Goal: Task Accomplishment & Management: Complete application form

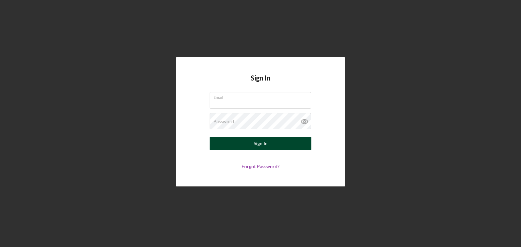
type input "[EMAIL_ADDRESS][DOMAIN_NAME]"
click at [242, 143] on button "Sign In" at bounding box center [260, 144] width 102 height 14
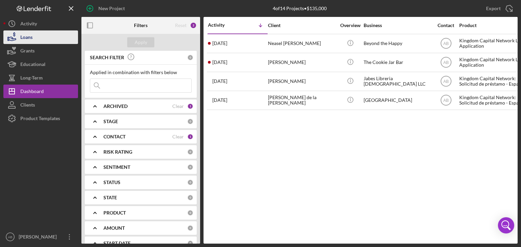
click at [31, 35] on div "Loans" at bounding box center [26, 38] width 12 height 15
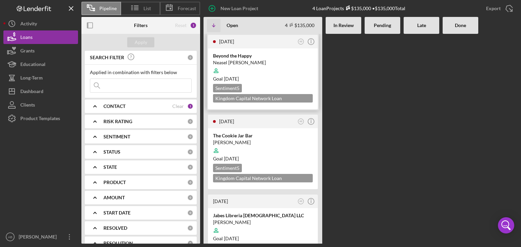
click at [276, 68] on div at bounding box center [263, 70] width 100 height 13
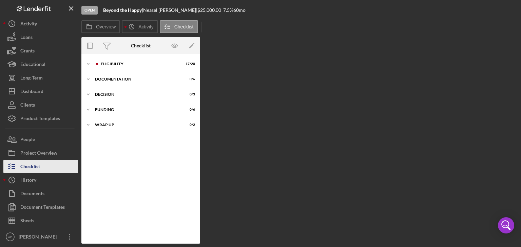
click at [32, 163] on div "Checklist" at bounding box center [30, 167] width 20 height 15
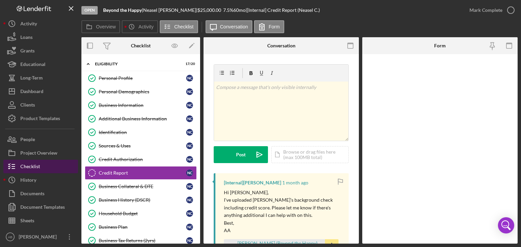
scroll to position [23, 0]
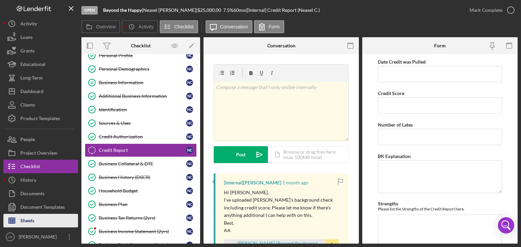
click at [36, 215] on button "Sheets" at bounding box center [40, 221] width 75 height 14
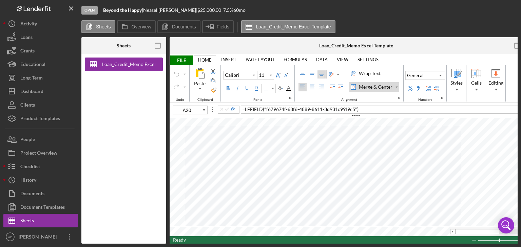
type input "G11"
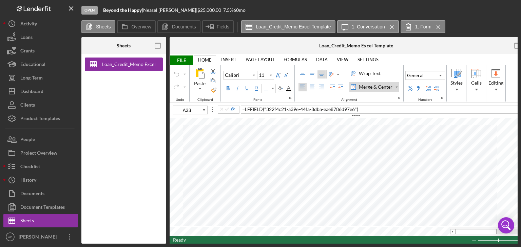
type input "D44"
type input "10"
type input "B9"
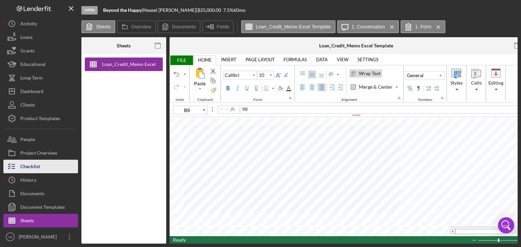
click at [31, 168] on div "Checklist" at bounding box center [30, 167] width 20 height 15
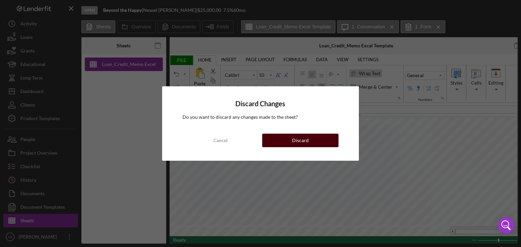
click at [277, 138] on button "Discard" at bounding box center [300, 141] width 76 height 14
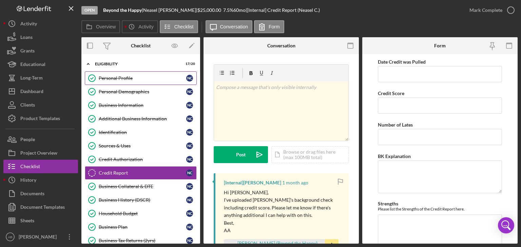
click at [125, 81] on div "Personal Profile" at bounding box center [142, 78] width 87 height 5
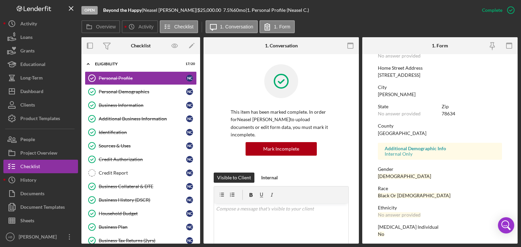
scroll to position [132, 0]
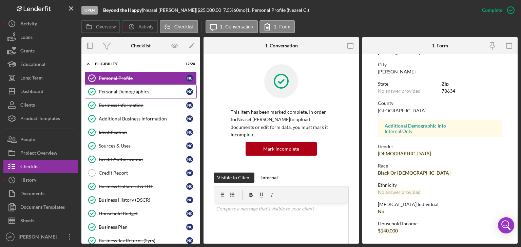
click at [117, 94] on div "Personal Demographics" at bounding box center [142, 91] width 87 height 5
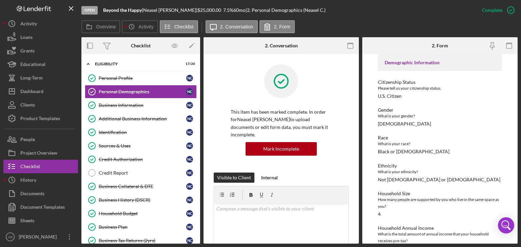
scroll to position [52, 0]
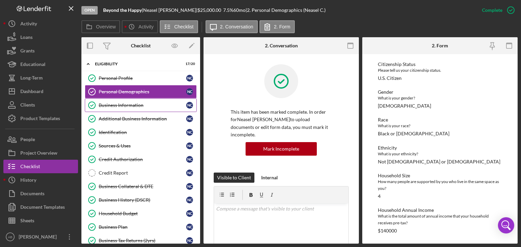
click at [131, 105] on div "Business Information" at bounding box center [142, 105] width 87 height 5
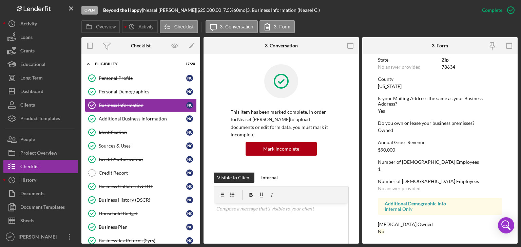
scroll to position [327, 0]
click at [137, 118] on div "Additional Business Information" at bounding box center [142, 118] width 87 height 5
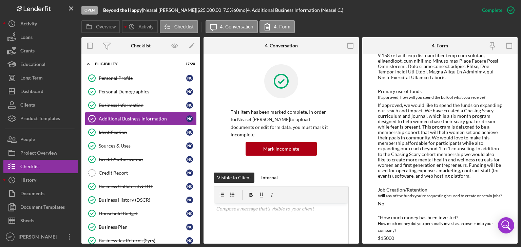
scroll to position [229, 0]
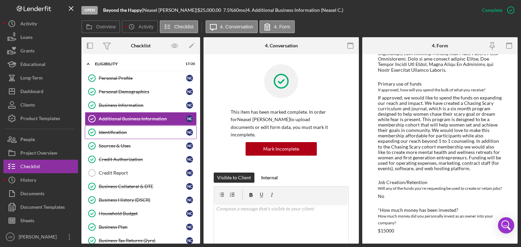
click at [107, 130] on div "Identification" at bounding box center [142, 132] width 87 height 5
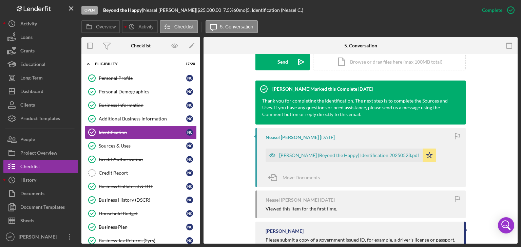
scroll to position [203, 0]
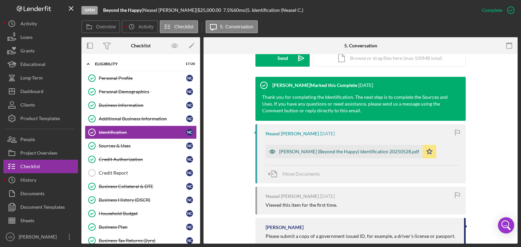
click at [324, 154] on div "[PERSON_NAME] (Beyond the Happy) Identification 20250528.pdf" at bounding box center [349, 151] width 140 height 5
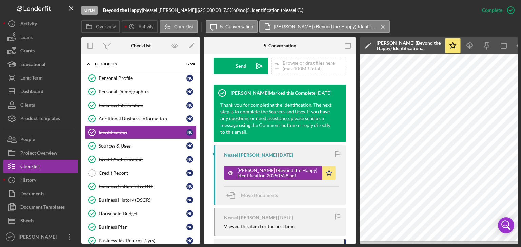
scroll to position [0, 45]
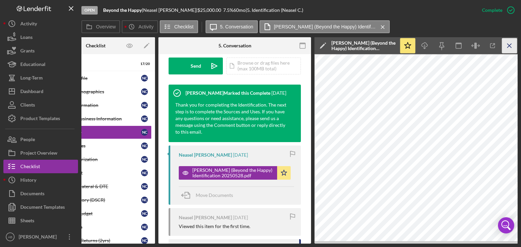
click at [513, 46] on icon "Icon/Menu Close" at bounding box center [509, 45] width 15 height 15
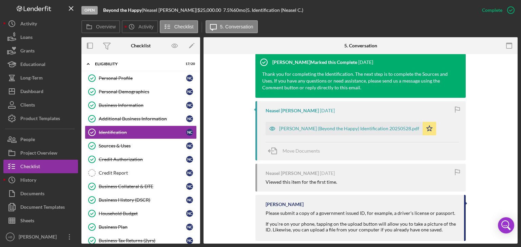
scroll to position [237, 0]
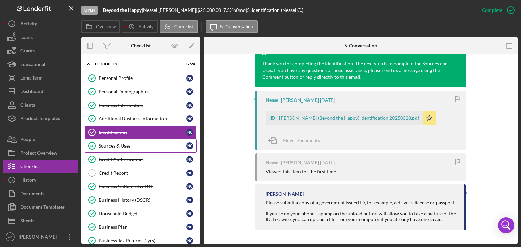
click at [117, 144] on div "Sources & Uses" at bounding box center [142, 145] width 87 height 5
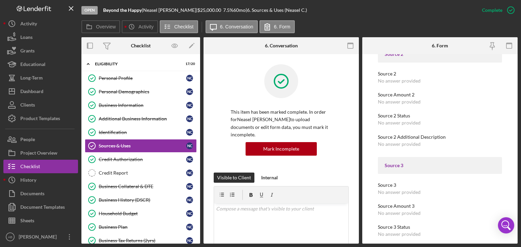
scroll to position [622, 0]
click at [116, 160] on div "Credit Authorization" at bounding box center [142, 159] width 87 height 5
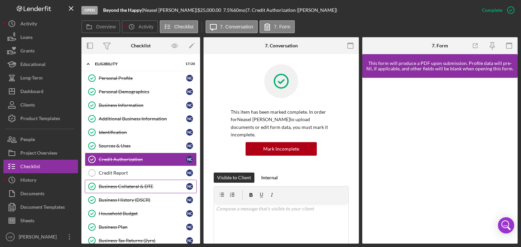
click at [127, 186] on div "Business Collateral & DTE" at bounding box center [142, 186] width 87 height 5
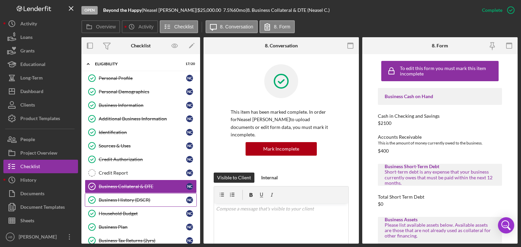
click at [122, 200] on div "Business History (DSCR)" at bounding box center [142, 200] width 87 height 5
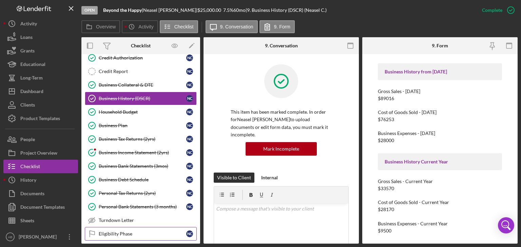
scroll to position [164, 0]
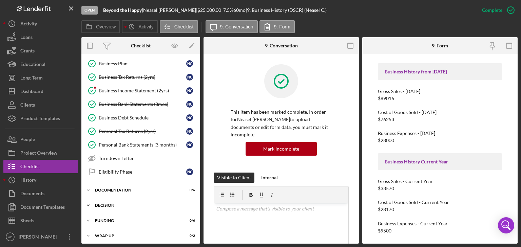
click at [87, 203] on icon "Icon/Expander" at bounding box center [88, 206] width 14 height 14
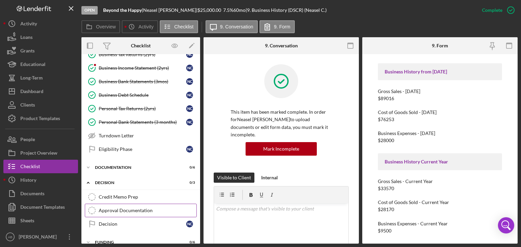
scroll to position [198, 0]
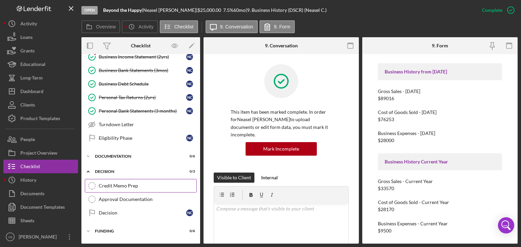
click at [109, 186] on link "Credit Memo Prep Credit Memo Prep" at bounding box center [141, 186] width 112 height 14
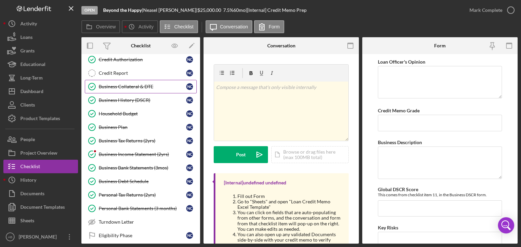
scroll to position [96, 0]
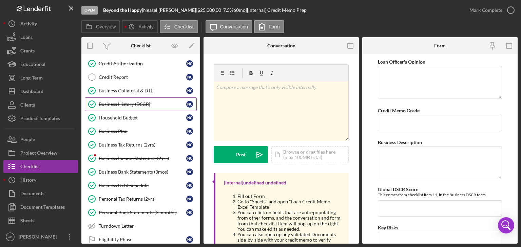
click at [135, 102] on div "Business History (DSCR)" at bounding box center [142, 104] width 87 height 5
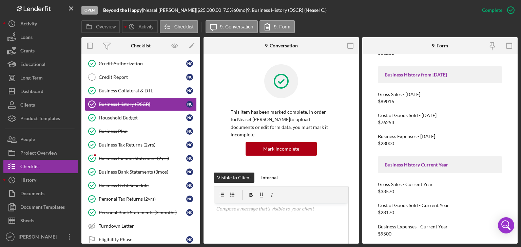
scroll to position [115, 0]
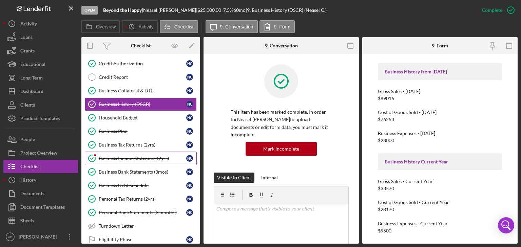
click at [116, 158] on div "Business Income Statement (2yrs)" at bounding box center [142, 158] width 87 height 5
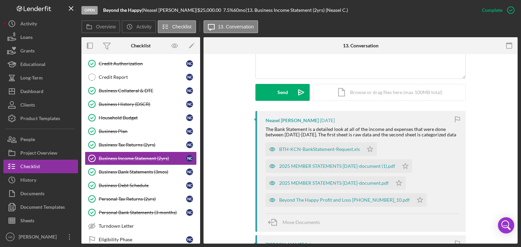
scroll to position [169, 0]
click at [300, 152] on div "BTH-KCN-BankStatement-Request.xls" at bounding box center [319, 148] width 81 height 5
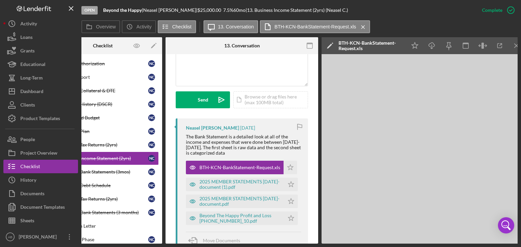
scroll to position [0, 45]
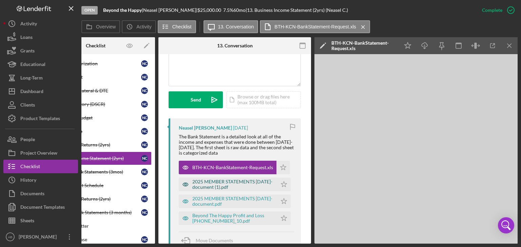
click at [226, 179] on div "2025 MEMBER STATEMENTS [DATE]-document (1).pdf" at bounding box center [232, 184] width 81 height 11
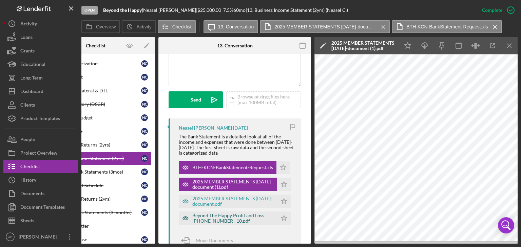
click at [228, 213] on div "Beyond The Happy Profit and Loss [PHONE_NUMBER]_10.pdf" at bounding box center [232, 218] width 81 height 11
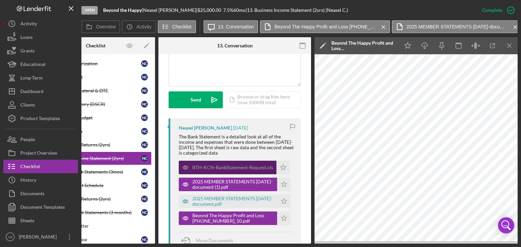
click at [224, 165] on div "BTH-KCN-BankStatement-Request.xls" at bounding box center [232, 167] width 81 height 5
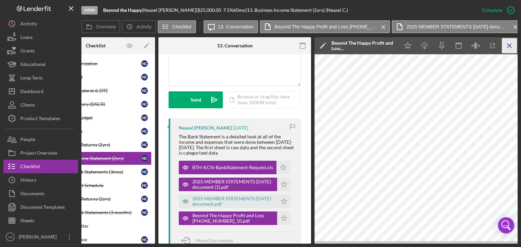
click at [510, 45] on icon "Icon/Menu Close" at bounding box center [509, 45] width 15 height 15
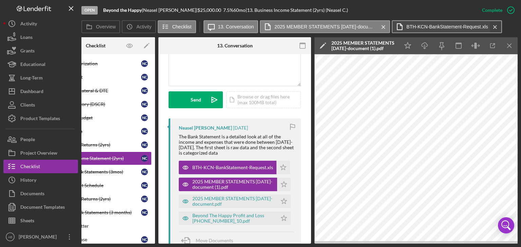
click at [490, 26] on icon "Icon/Menu Close" at bounding box center [495, 27] width 12 height 17
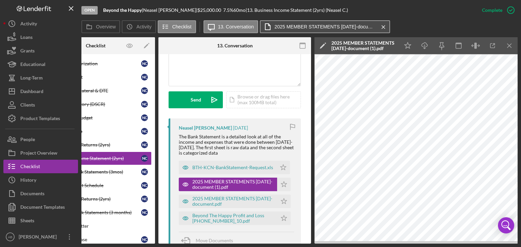
click at [343, 28] on label "2025 MEMBER STATEMENTS [DATE]-document (1).pdf" at bounding box center [325, 26] width 102 height 5
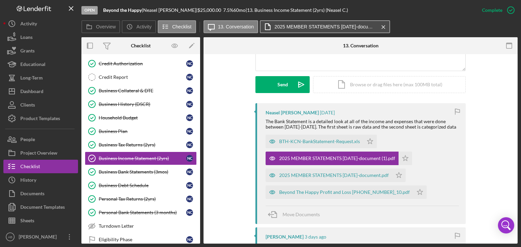
scroll to position [169, 0]
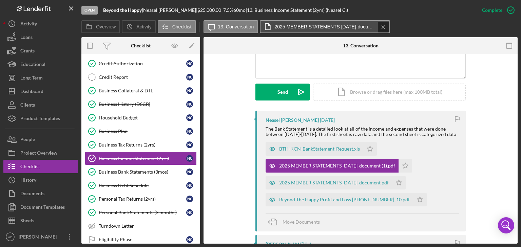
click at [380, 27] on icon "Icon/Menu Close" at bounding box center [383, 27] width 12 height 17
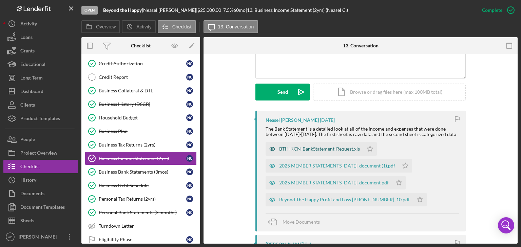
click at [311, 152] on div "BTH-KCN-BankStatement-Request.xls" at bounding box center [319, 148] width 81 height 5
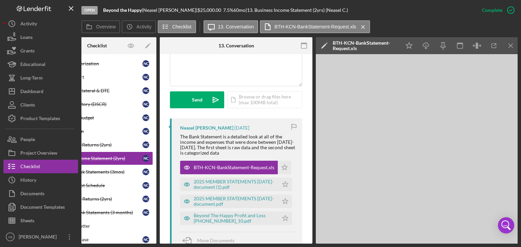
scroll to position [0, 45]
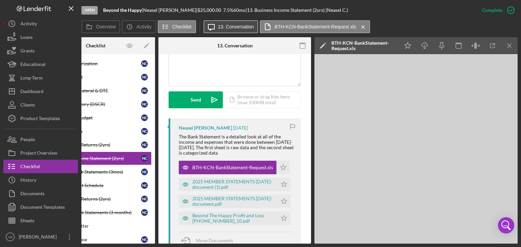
click at [235, 22] on button "Icon/Message 13. Conversation" at bounding box center [230, 26] width 55 height 13
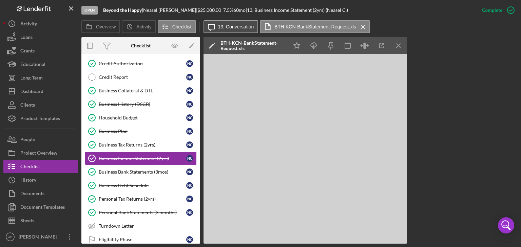
scroll to position [0, 0]
click at [366, 46] on icon "button" at bounding box center [367, 46] width 2 height 0
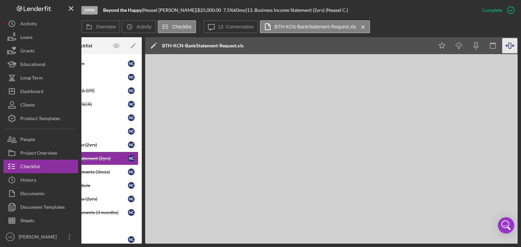
scroll to position [0, 58]
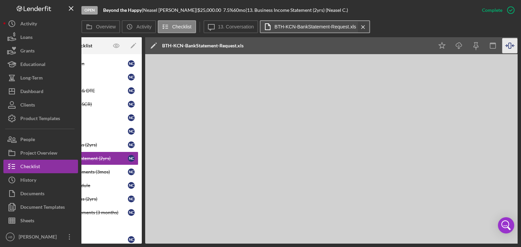
click at [361, 26] on line at bounding box center [362, 26] width 3 height 3
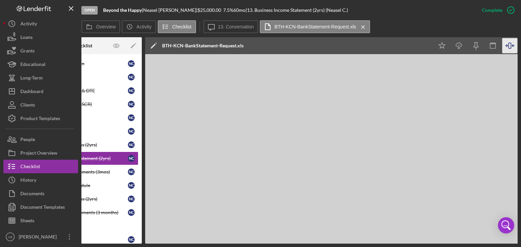
scroll to position [0, 0]
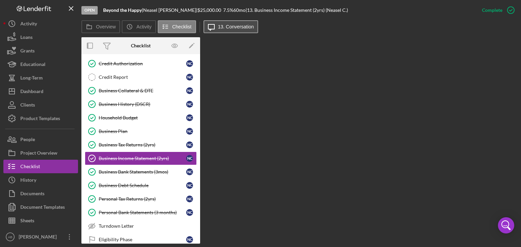
click at [233, 27] on label "13. Conversation" at bounding box center [236, 26] width 36 height 5
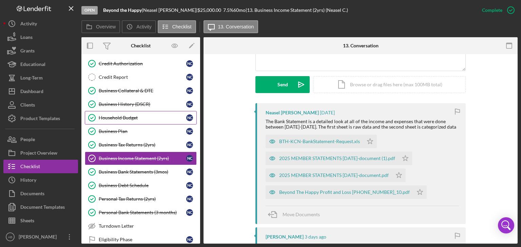
click at [123, 119] on div "Household Budget" at bounding box center [142, 117] width 87 height 5
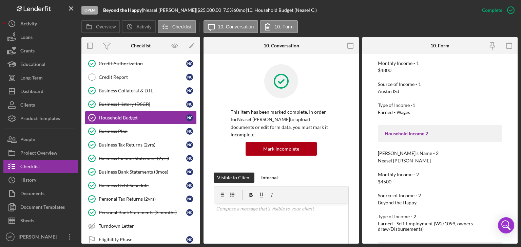
scroll to position [203, 0]
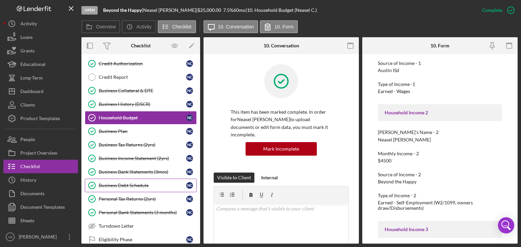
click at [121, 183] on div "Business Debt Schedule" at bounding box center [142, 185] width 87 height 5
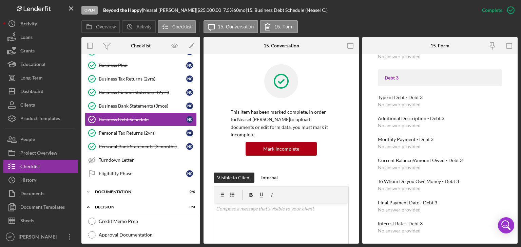
scroll to position [130, 0]
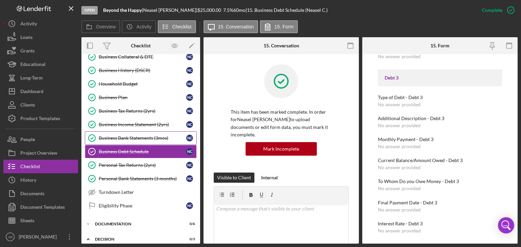
click at [129, 137] on div "Business Bank Statements (3mos)" at bounding box center [142, 138] width 87 height 5
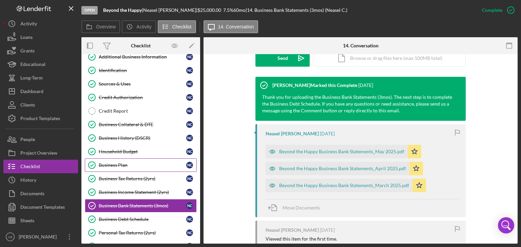
scroll to position [28, 0]
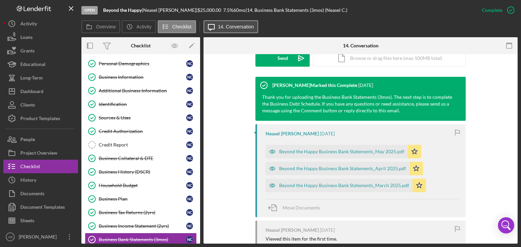
click at [221, 27] on label "14. Conversation" at bounding box center [236, 26] width 36 height 5
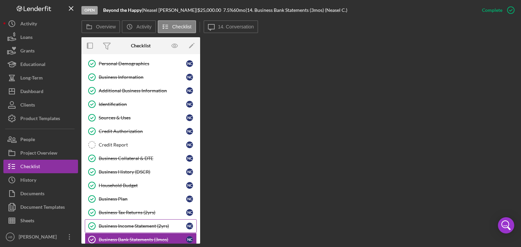
click at [119, 224] on div "Business Income Statement (2yrs)" at bounding box center [142, 226] width 87 height 5
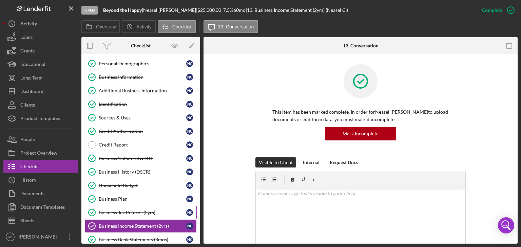
click at [122, 213] on div "Business Tax Returns (2yrs)" at bounding box center [142, 212] width 87 height 5
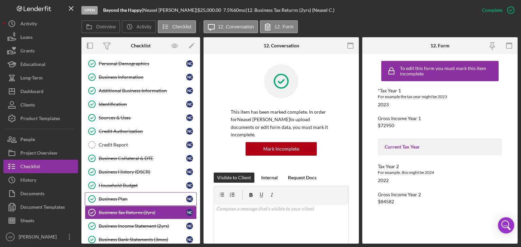
click at [123, 198] on div "Business Plan" at bounding box center [142, 199] width 87 height 5
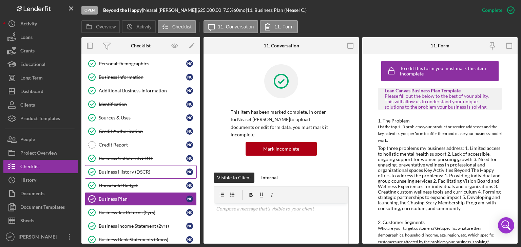
click at [121, 171] on div "Business History (DSCR)" at bounding box center [142, 171] width 87 height 5
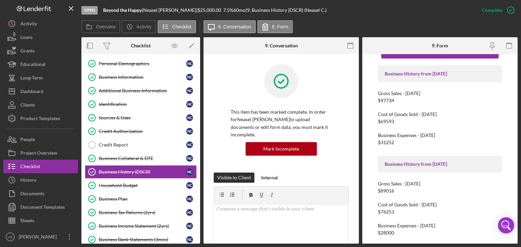
scroll to position [34, 0]
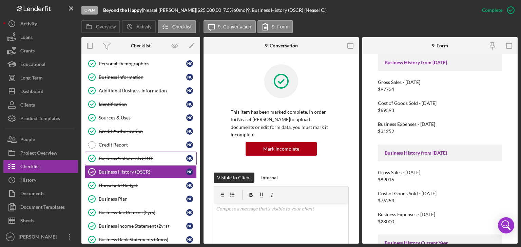
click at [115, 158] on div "Business Collateral & DTE" at bounding box center [142, 158] width 87 height 5
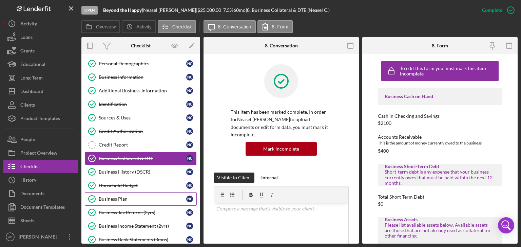
scroll to position [62, 0]
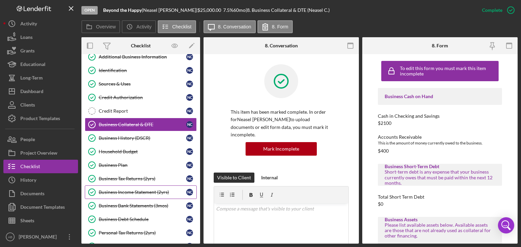
click at [116, 190] on div "Business Income Statement (2yrs)" at bounding box center [142, 192] width 87 height 5
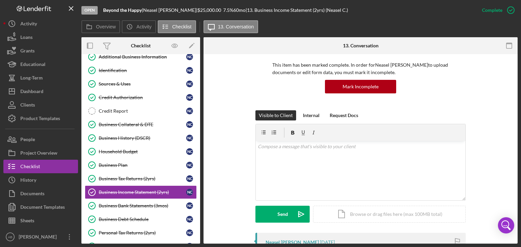
scroll to position [102, 0]
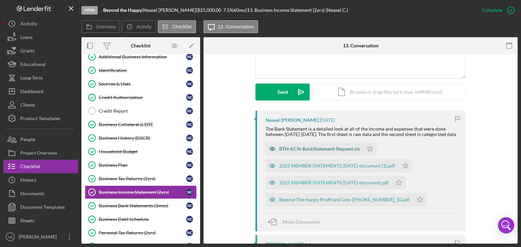
click at [297, 152] on div "BTH-KCN-BankStatement-Request.xls" at bounding box center [319, 148] width 81 height 5
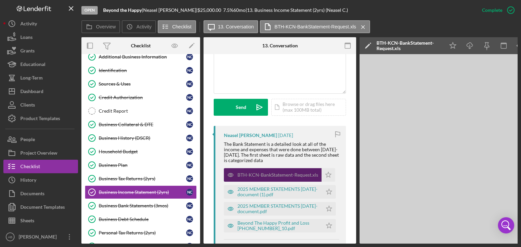
scroll to position [177, 0]
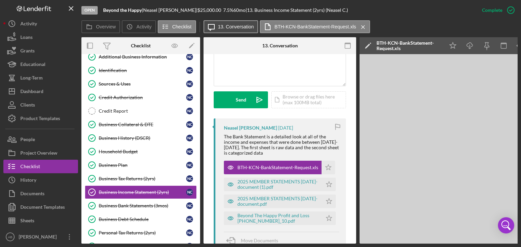
click at [225, 26] on label "13. Conversation" at bounding box center [236, 26] width 36 height 5
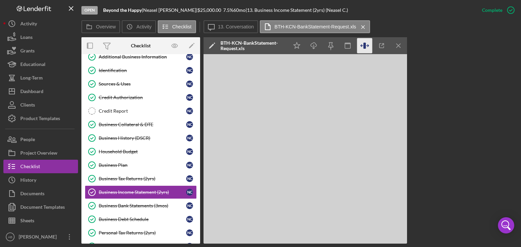
click at [365, 46] on icon "button" at bounding box center [364, 46] width 2 height 6
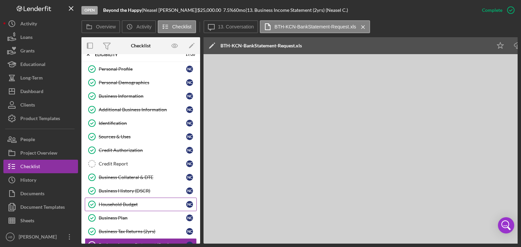
scroll to position [0, 0]
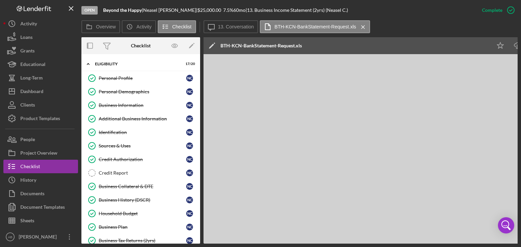
drag, startPoint x: 361, startPoint y: 28, endPoint x: 355, endPoint y: 28, distance: 5.4
click at [361, 28] on icon "Icon/Menu Close" at bounding box center [363, 27] width 12 height 17
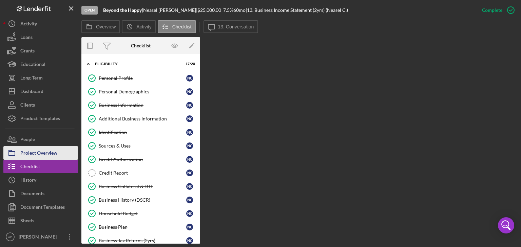
click at [28, 156] on div "Project Overview" at bounding box center [38, 153] width 37 height 15
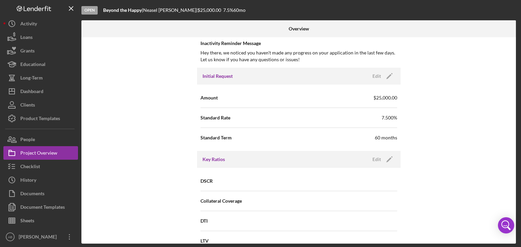
scroll to position [339, 0]
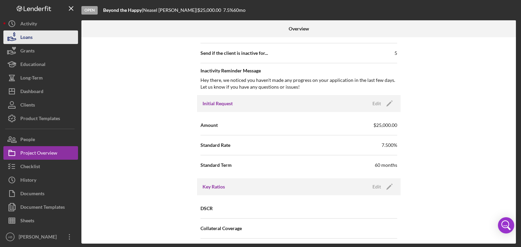
click at [48, 35] on button "Loans" at bounding box center [40, 38] width 75 height 14
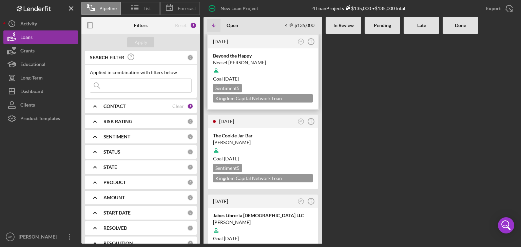
click at [279, 74] on div at bounding box center [263, 70] width 100 height 13
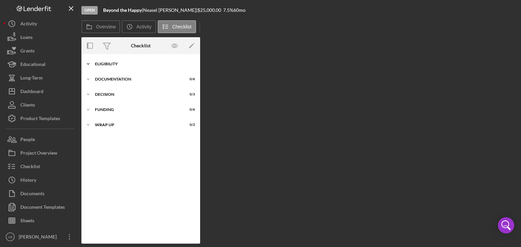
click at [91, 63] on icon "Icon/Expander" at bounding box center [88, 64] width 14 height 14
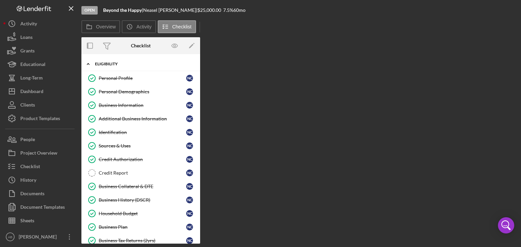
click at [88, 63] on icon "Icon/Expander" at bounding box center [88, 64] width 14 height 14
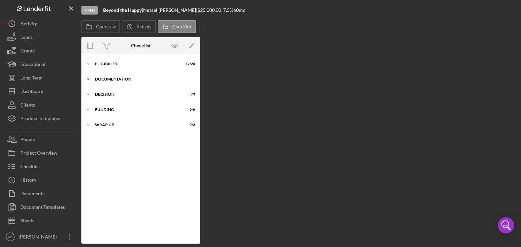
click at [88, 78] on icon "Icon/Expander" at bounding box center [88, 80] width 14 height 14
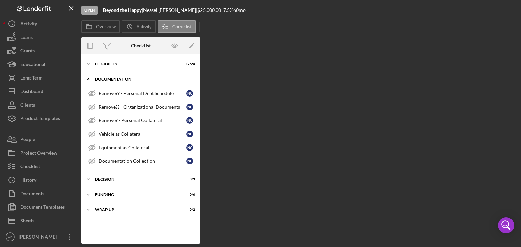
click at [88, 78] on icon "Icon/Expander" at bounding box center [88, 80] width 14 height 14
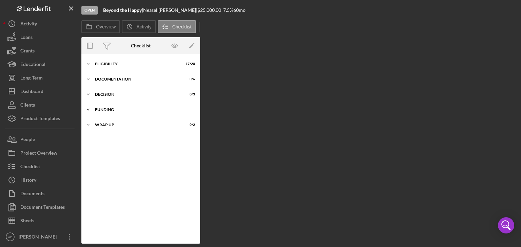
click at [87, 107] on icon "Icon/Expander" at bounding box center [88, 110] width 14 height 14
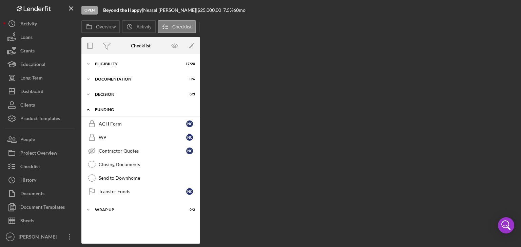
click at [87, 107] on icon "Icon/Expander" at bounding box center [88, 110] width 14 height 14
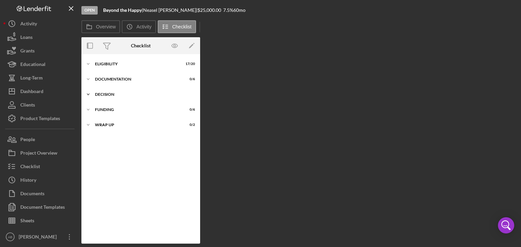
click at [86, 94] on icon "Icon/Expander" at bounding box center [88, 95] width 14 height 14
click at [32, 40] on div "Loans" at bounding box center [26, 38] width 12 height 15
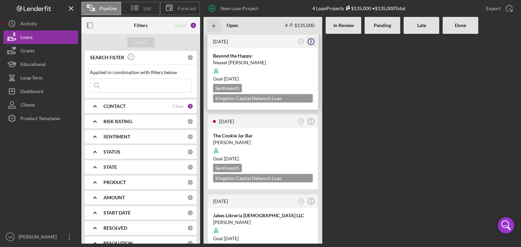
click at [312, 44] on icon "Icon/Info" at bounding box center [310, 41] width 17 height 17
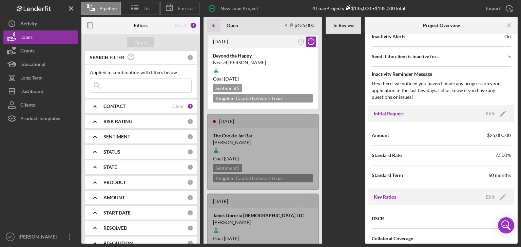
scroll to position [273, 0]
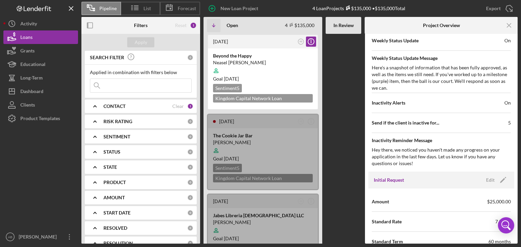
click at [350, 105] on Review at bounding box center [343, 139] width 36 height 210
click at [343, 97] on Review at bounding box center [343, 139] width 36 height 210
click at [32, 38] on div "Loans" at bounding box center [26, 38] width 12 height 15
click at [265, 77] on div "Goal [DATE]" at bounding box center [263, 79] width 100 height 7
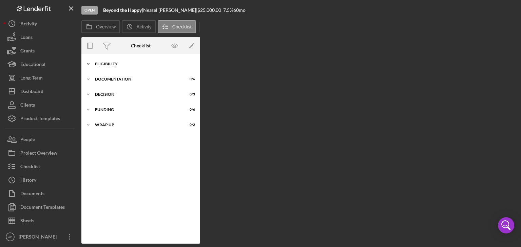
click at [91, 64] on icon "Icon/Expander" at bounding box center [88, 64] width 14 height 14
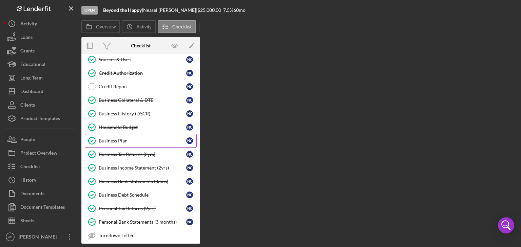
scroll to position [102, 0]
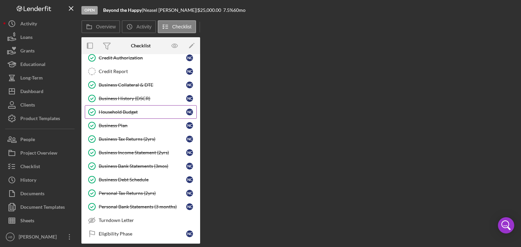
click at [133, 114] on link "Household Budget Household Budget N C" at bounding box center [141, 112] width 112 height 14
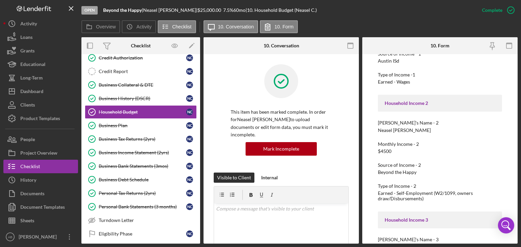
scroll to position [224, 0]
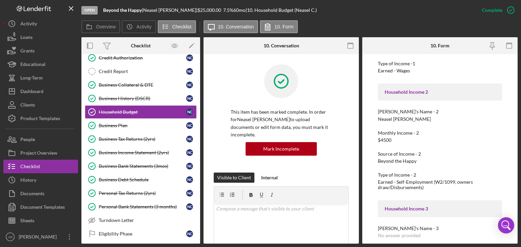
drag, startPoint x: 466, startPoint y: 134, endPoint x: 452, endPoint y: 152, distance: 22.7
click at [452, 152] on div "Source of Income - 2" at bounding box center [440, 154] width 124 height 5
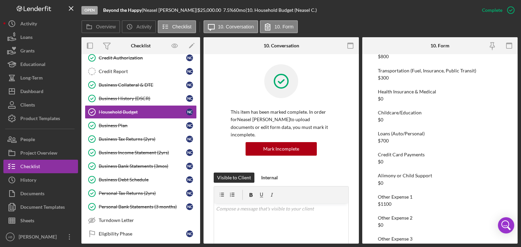
scroll to position [631, 0]
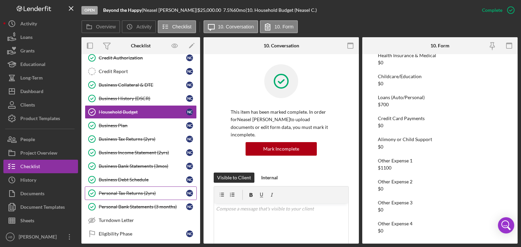
click at [140, 191] on div "Personal Tax Returns (2yrs)" at bounding box center [142, 193] width 87 height 5
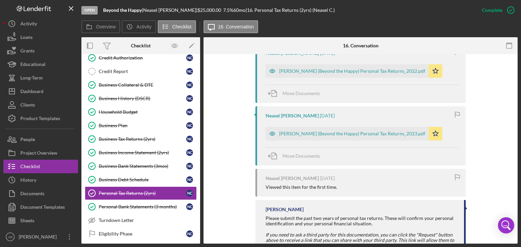
scroll to position [361, 0]
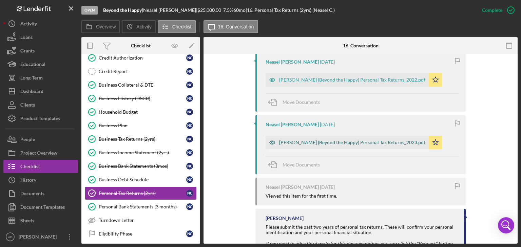
click at [366, 140] on div "[PERSON_NAME] (Beyond the Happy) Personal Tax Returns_2023.pdf" at bounding box center [352, 142] width 146 height 5
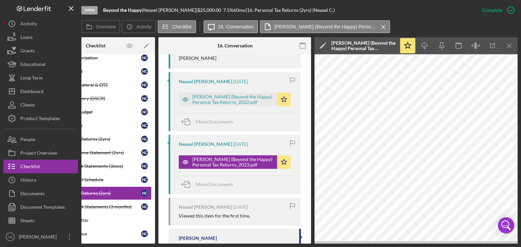
scroll to position [370, 0]
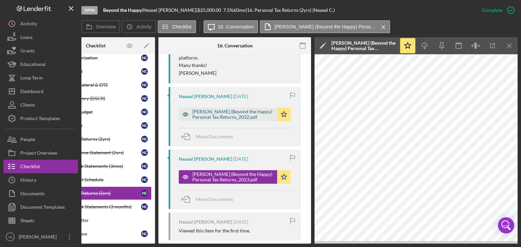
click at [220, 109] on div "[PERSON_NAME] (Beyond the Happy) Personal Tax Returns_2022.pdf" at bounding box center [232, 114] width 81 height 11
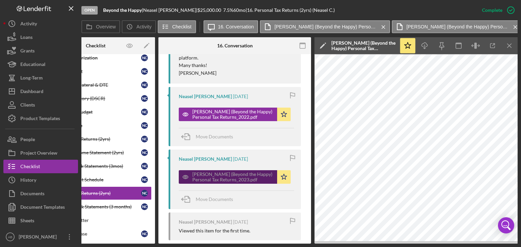
click at [235, 172] on div "[PERSON_NAME] (Beyond the Happy) Personal Tax Returns_2023.pdf" at bounding box center [232, 177] width 81 height 11
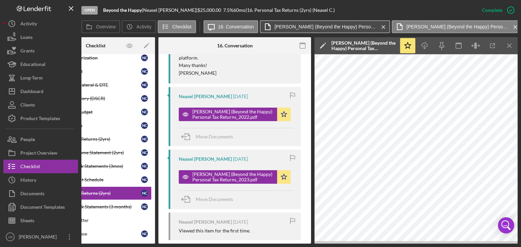
click at [362, 28] on label "[PERSON_NAME] (Beyond the Happy) Personal Tax Returns_2022.pdf" at bounding box center [325, 26] width 102 height 5
click at [378, 28] on icon "Icon/Menu Close" at bounding box center [383, 27] width 12 height 17
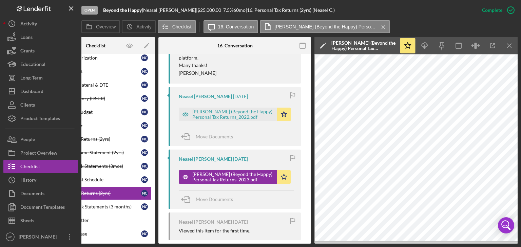
drag, startPoint x: 381, startPoint y: 28, endPoint x: 371, endPoint y: 31, distance: 10.0
click at [381, 28] on icon "Icon/Menu Close" at bounding box center [383, 27] width 12 height 17
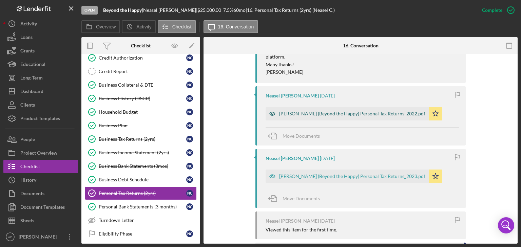
click at [322, 111] on div "[PERSON_NAME] (Beyond the Happy) Personal Tax Returns_2022.pdf" at bounding box center [352, 113] width 146 height 5
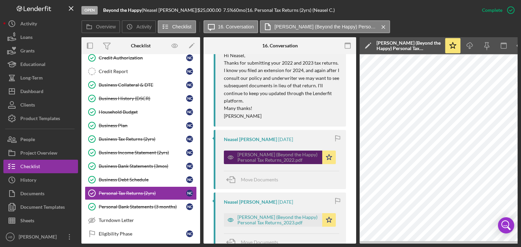
scroll to position [370, 0]
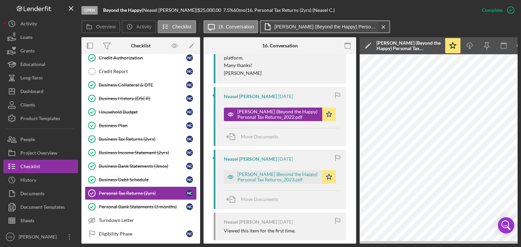
click at [380, 26] on icon "Icon/Menu Close" at bounding box center [383, 27] width 12 height 17
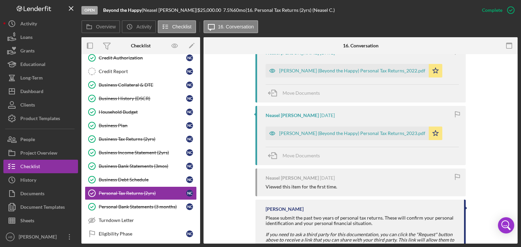
scroll to position [327, 0]
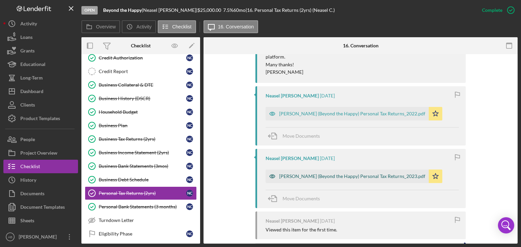
click at [304, 174] on div "[PERSON_NAME] (Beyond the Happy) Personal Tax Returns_2023.pdf" at bounding box center [352, 176] width 146 height 5
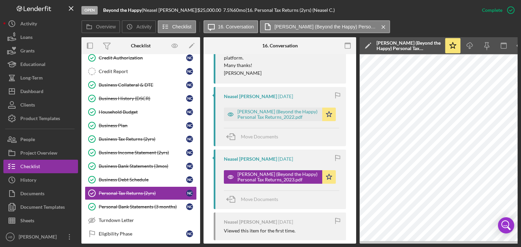
scroll to position [0, 45]
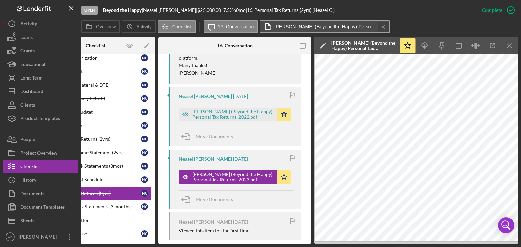
click at [381, 26] on icon "Icon/Menu Close" at bounding box center [383, 27] width 12 height 17
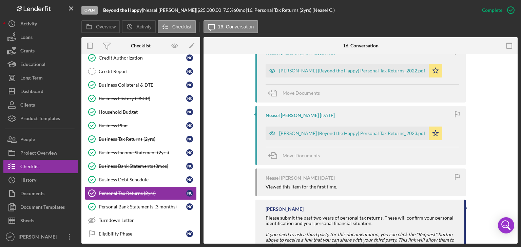
scroll to position [327, 0]
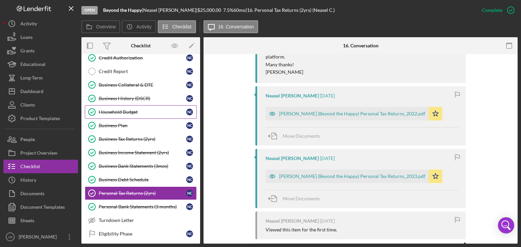
click at [110, 113] on div "Household Budget" at bounding box center [142, 111] width 87 height 5
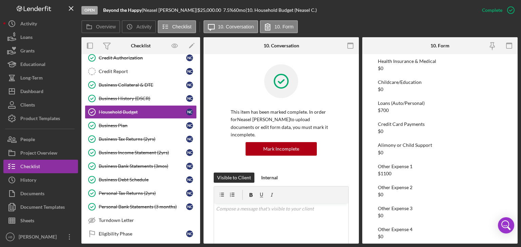
scroll to position [631, 0]
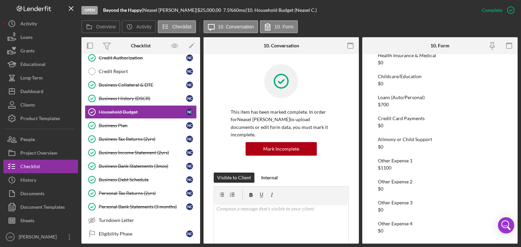
drag, startPoint x: 433, startPoint y: 135, endPoint x: 335, endPoint y: 139, distance: 98.4
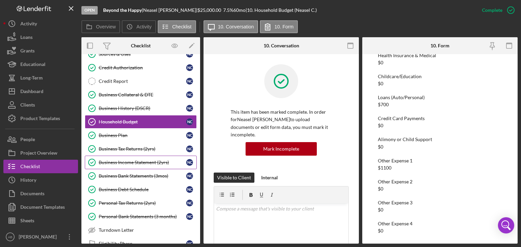
scroll to position [102, 0]
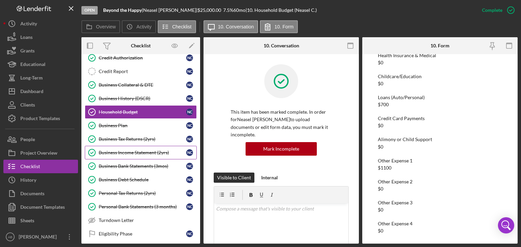
click at [143, 150] on div "Business Income Statement (2yrs)" at bounding box center [142, 152] width 87 height 5
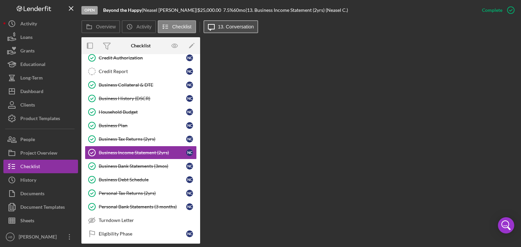
click at [230, 29] on button "Icon/Message 13. Conversation" at bounding box center [230, 26] width 55 height 13
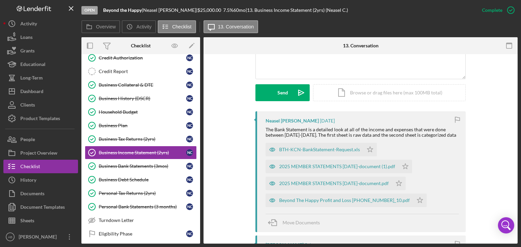
scroll to position [203, 0]
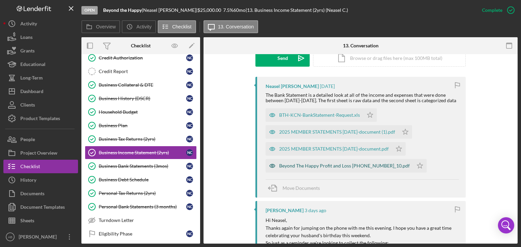
click at [362, 169] on div "Beyond The Happy Profit and Loss [PHONE_NUMBER]_10.pdf" at bounding box center [344, 165] width 130 height 5
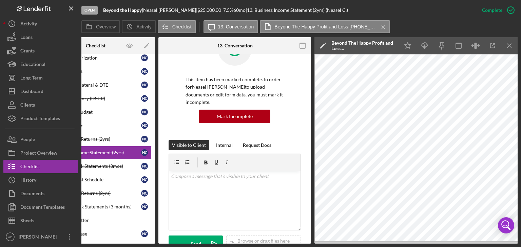
scroll to position [0, 0]
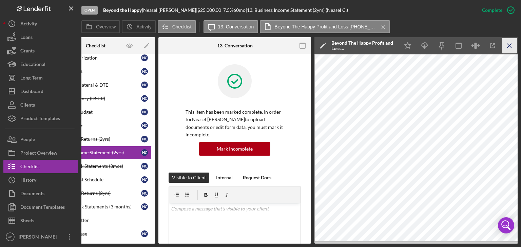
click at [507, 47] on icon "Icon/Menu Close" at bounding box center [509, 45] width 15 height 15
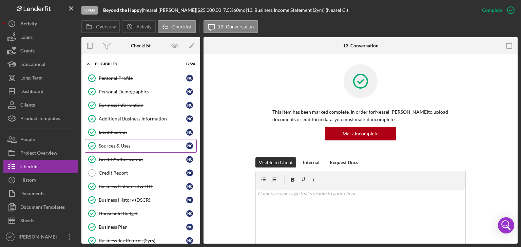
click at [129, 148] on link "Sources & Uses Sources & Uses N C" at bounding box center [141, 146] width 112 height 14
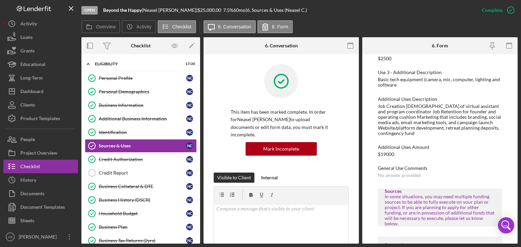
scroll to position [305, 0]
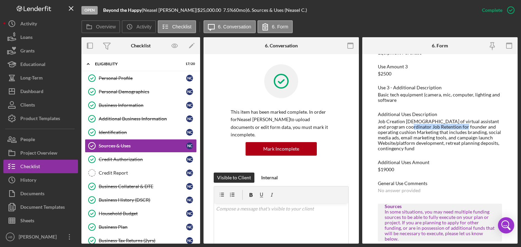
drag, startPoint x: 404, startPoint y: 128, endPoint x: 458, endPoint y: 129, distance: 53.9
click at [458, 129] on div "Job Creation [DEMOGRAPHIC_DATA] of virtual assistant and program coordinator Jo…" at bounding box center [440, 135] width 124 height 33
click at [447, 160] on div "Additional Uses Amount" at bounding box center [440, 162] width 124 height 5
click at [378, 122] on div "Job Creation [DEMOGRAPHIC_DATA] of virtual assistant and program coordinator Jo…" at bounding box center [440, 135] width 124 height 33
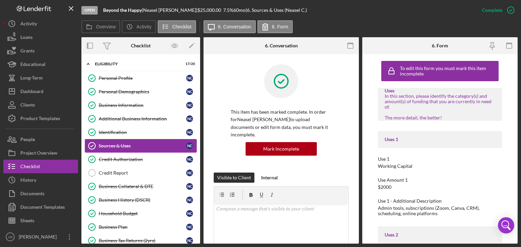
scroll to position [166, 0]
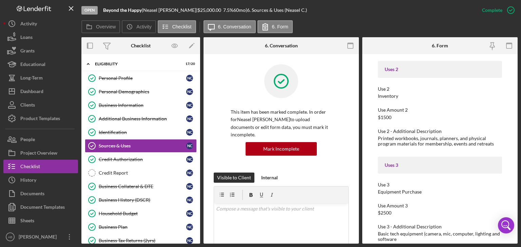
click at [199, 160] on div "Icon/Expander ELIGIBILITY 17 / 20 Personal Profile Personal Profile N C Persona…" at bounding box center [140, 149] width 119 height 190
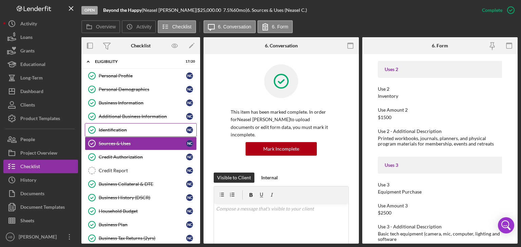
scroll to position [0, 0]
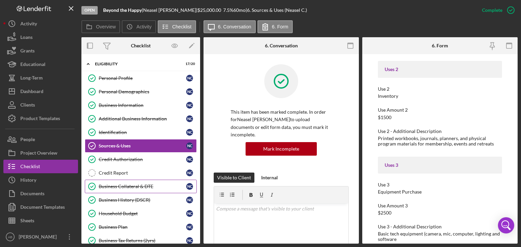
click at [129, 187] on div "Business Collateral & DTE" at bounding box center [142, 186] width 87 height 5
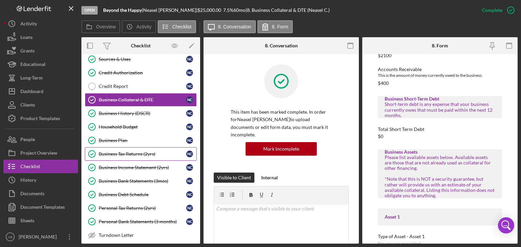
scroll to position [68, 0]
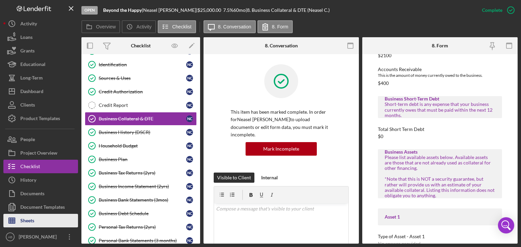
click at [35, 222] on button "Sheets" at bounding box center [40, 221] width 75 height 14
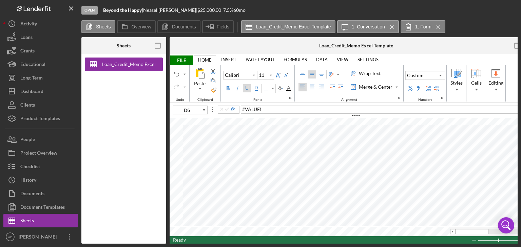
type input "10"
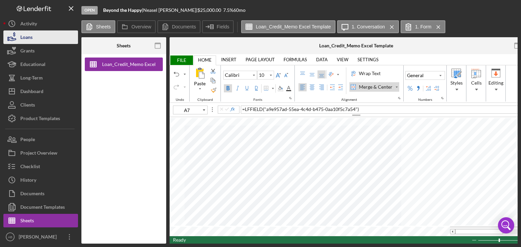
click at [32, 37] on div "Loans" at bounding box center [26, 38] width 12 height 15
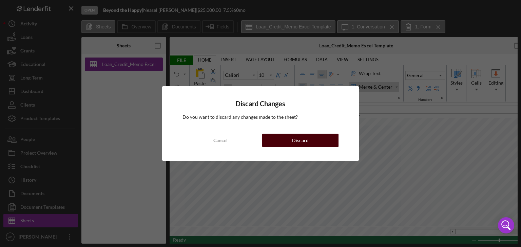
click at [293, 141] on div "Discard" at bounding box center [300, 141] width 17 height 14
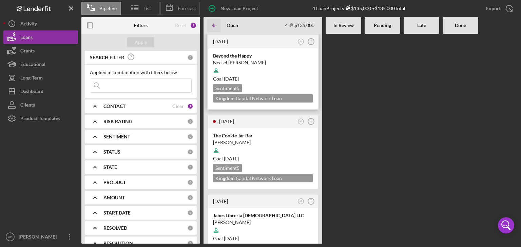
click at [254, 59] on div "Neasel [PERSON_NAME]" at bounding box center [263, 62] width 100 height 7
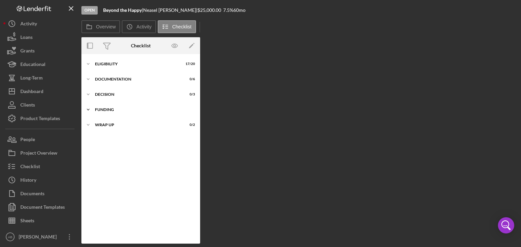
click at [89, 109] on icon "Icon/Expander" at bounding box center [88, 110] width 14 height 14
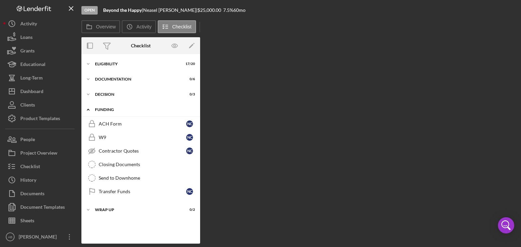
click at [87, 109] on icon "Icon/Expander" at bounding box center [88, 110] width 14 height 14
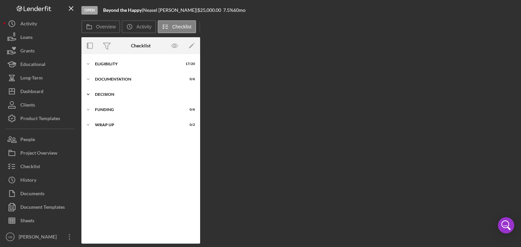
click at [89, 94] on icon "Icon/Expander" at bounding box center [88, 95] width 14 height 14
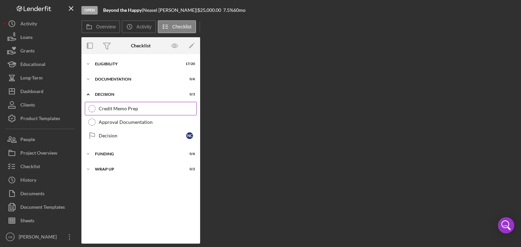
click at [115, 110] on div "Credit Memo Prep" at bounding box center [148, 108] width 98 height 5
